Goal: Task Accomplishment & Management: Use online tool/utility

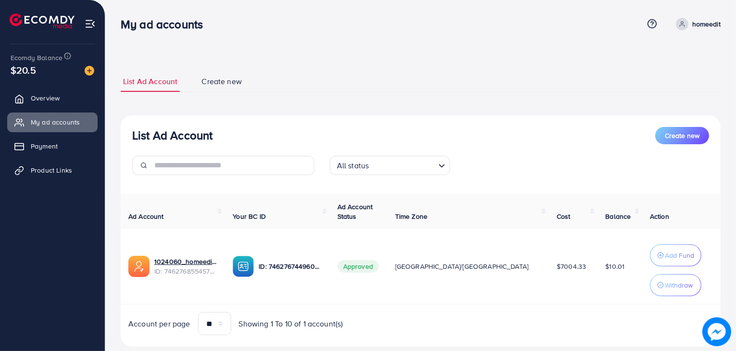
click at [44, 97] on span "Overview" at bounding box center [45, 98] width 29 height 10
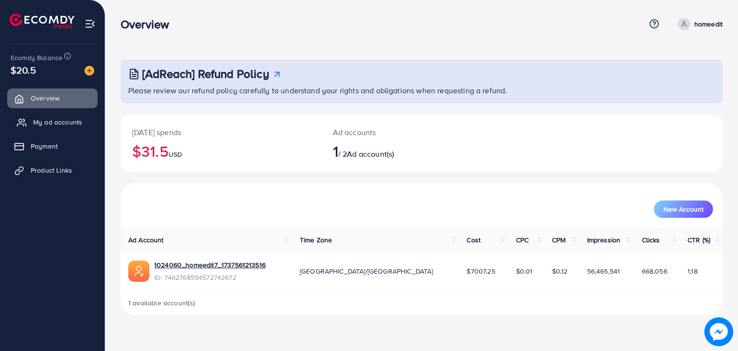
click at [46, 128] on link "My ad accounts" at bounding box center [52, 121] width 90 height 19
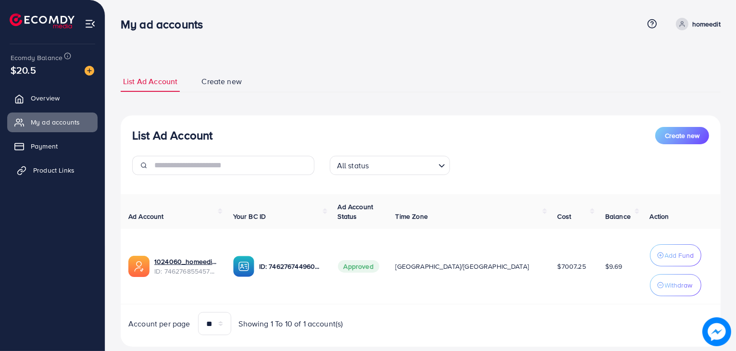
click at [69, 165] on span "Product Links" at bounding box center [53, 170] width 41 height 10
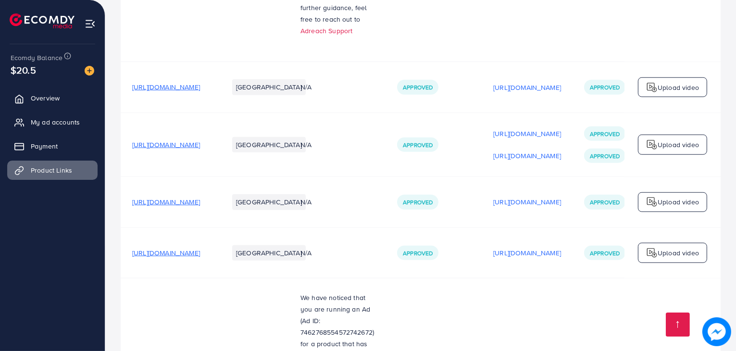
scroll to position [1040, 0]
click at [200, 198] on span "[URL][DOMAIN_NAME]" at bounding box center [166, 203] width 68 height 10
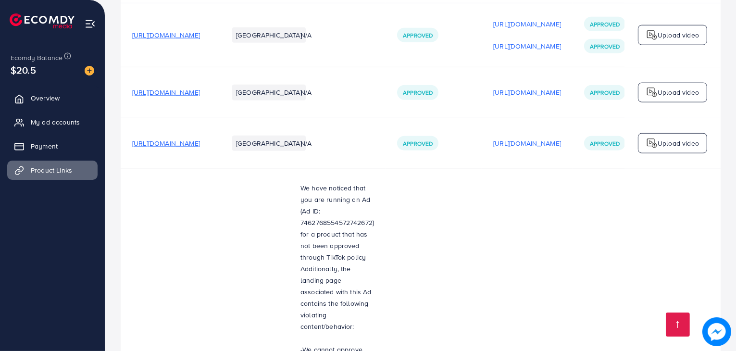
scroll to position [1150, 0]
click at [200, 88] on span "[URL][DOMAIN_NAME]" at bounding box center [166, 93] width 68 height 10
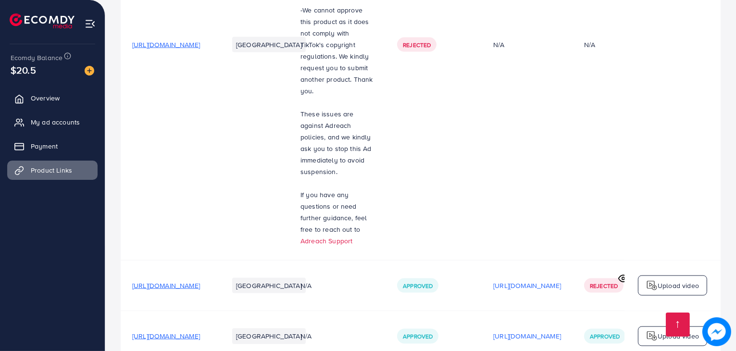
scroll to position [1552, 0]
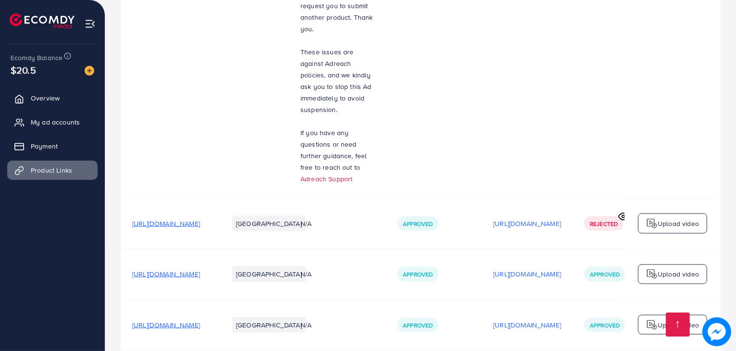
click at [200, 219] on span "[URL][DOMAIN_NAME]" at bounding box center [166, 224] width 68 height 10
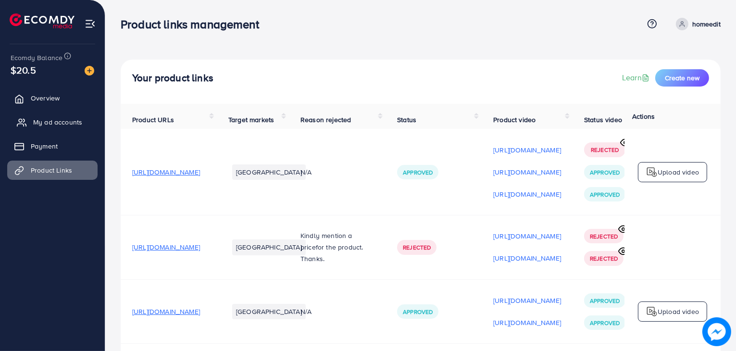
click at [58, 118] on span "My ad accounts" at bounding box center [57, 122] width 49 height 10
